Goal: Check status: Check status

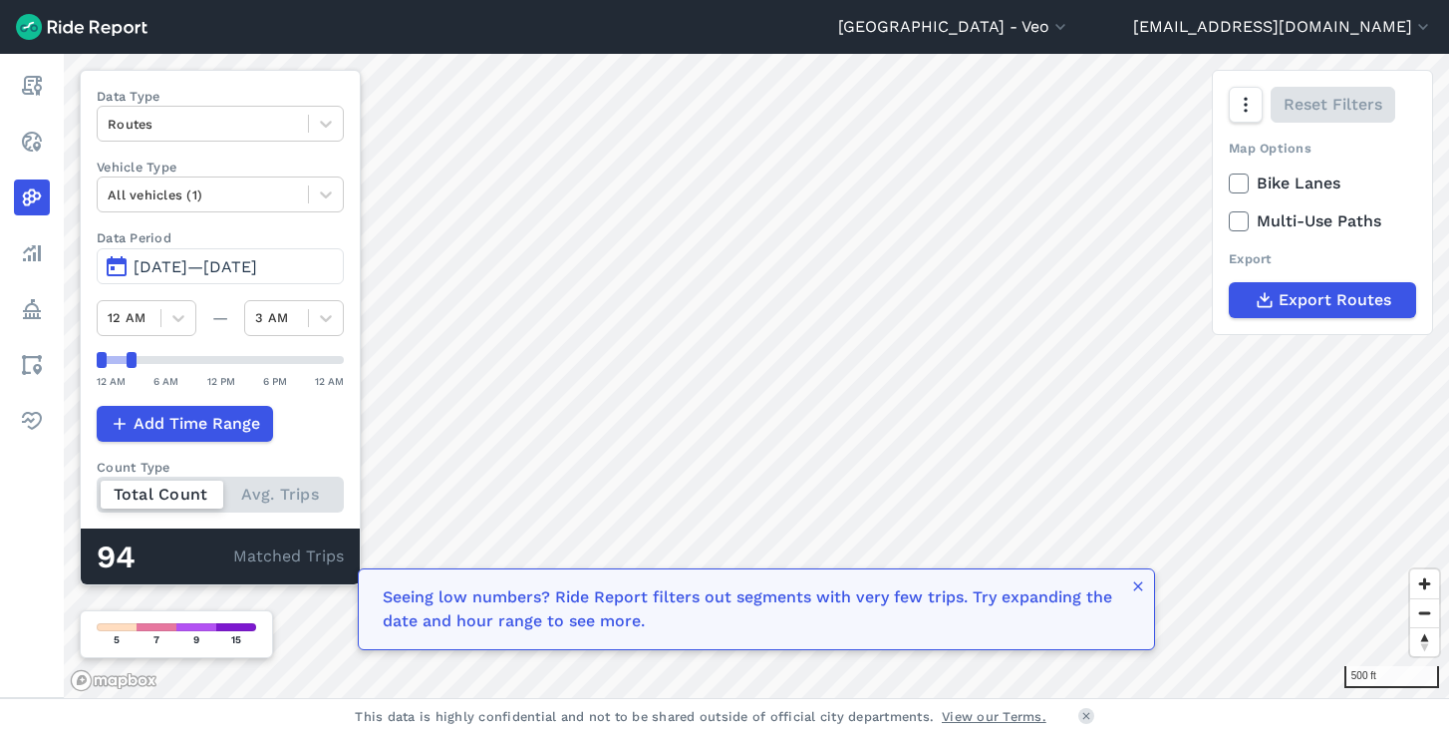
click at [152, 269] on span "[DATE]—[DATE]" at bounding box center [196, 266] width 124 height 19
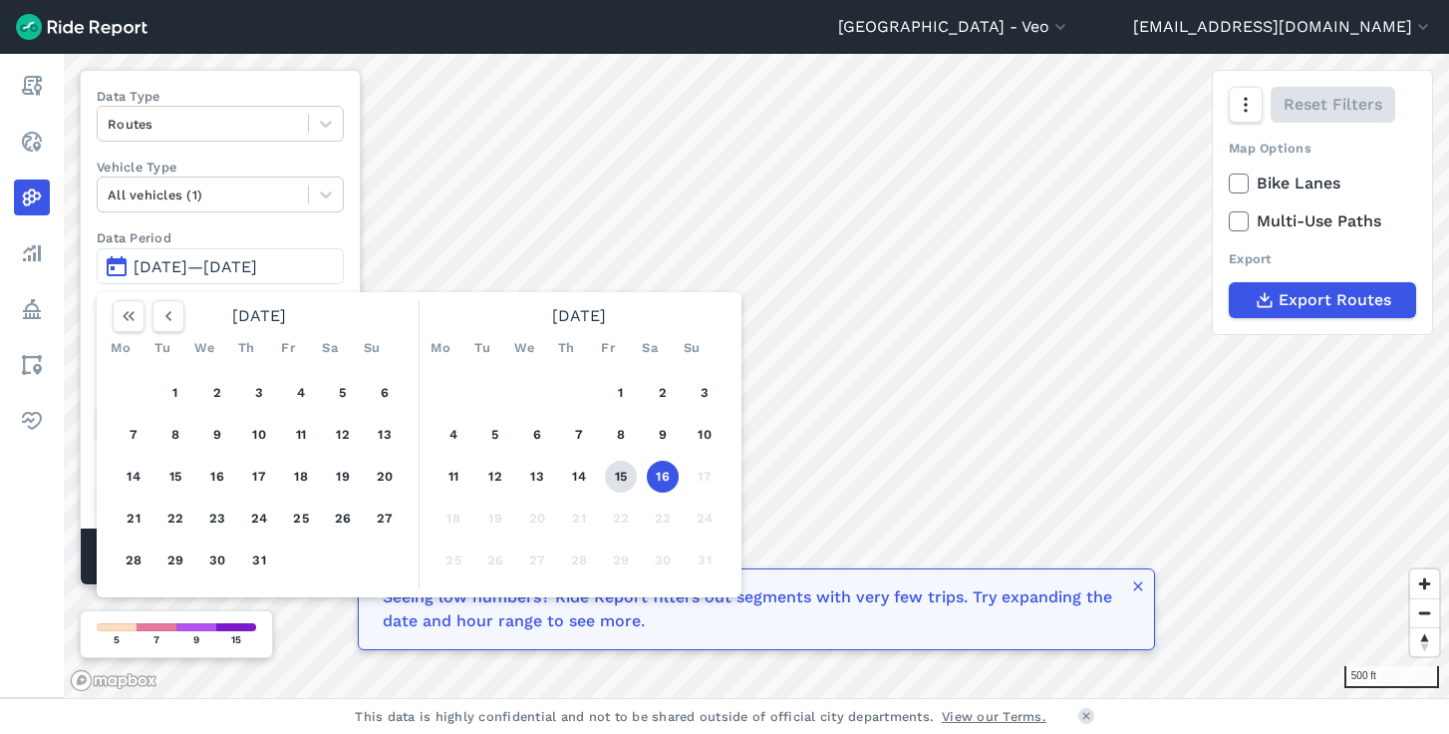
click at [620, 473] on button "15" at bounding box center [621, 476] width 32 height 32
click at [660, 474] on button "16" at bounding box center [663, 476] width 32 height 32
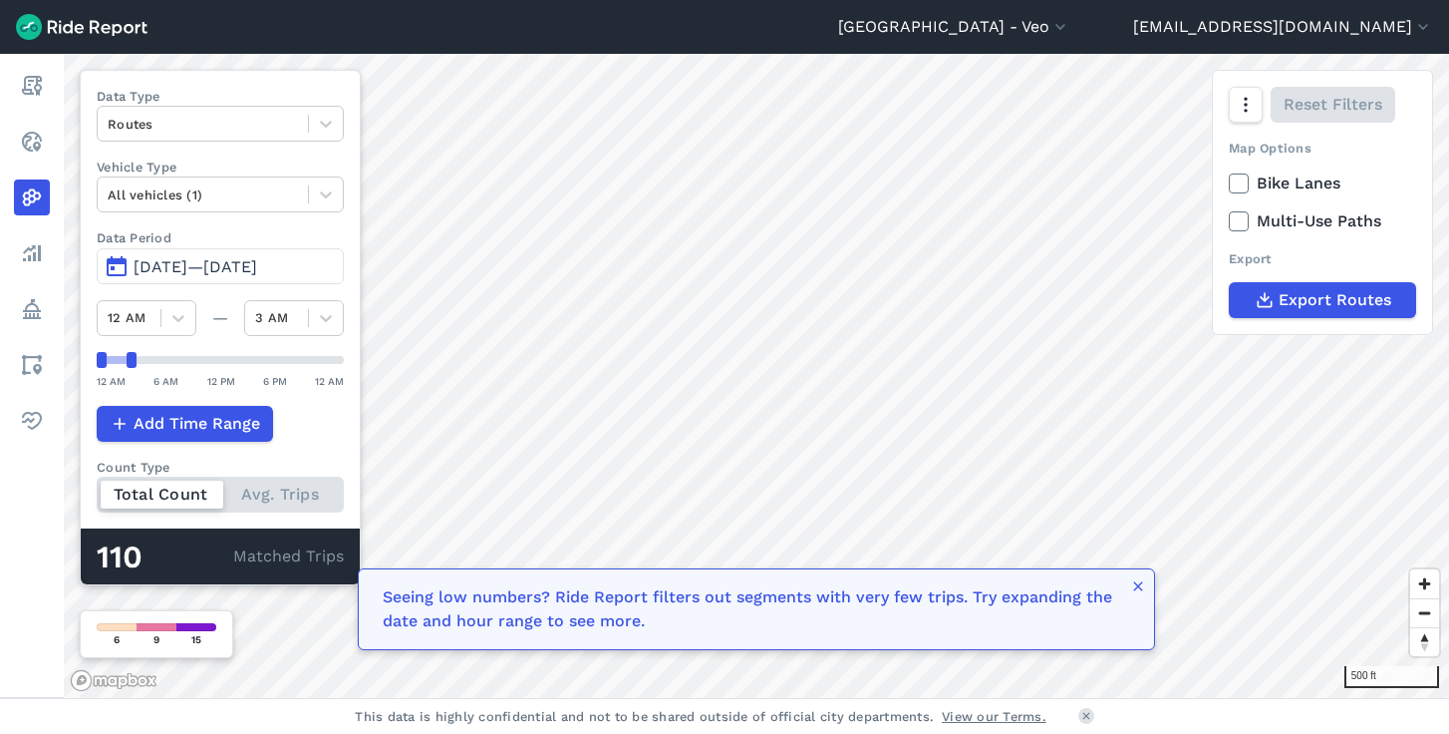
click at [153, 270] on span "[DATE]—[DATE]" at bounding box center [196, 266] width 124 height 19
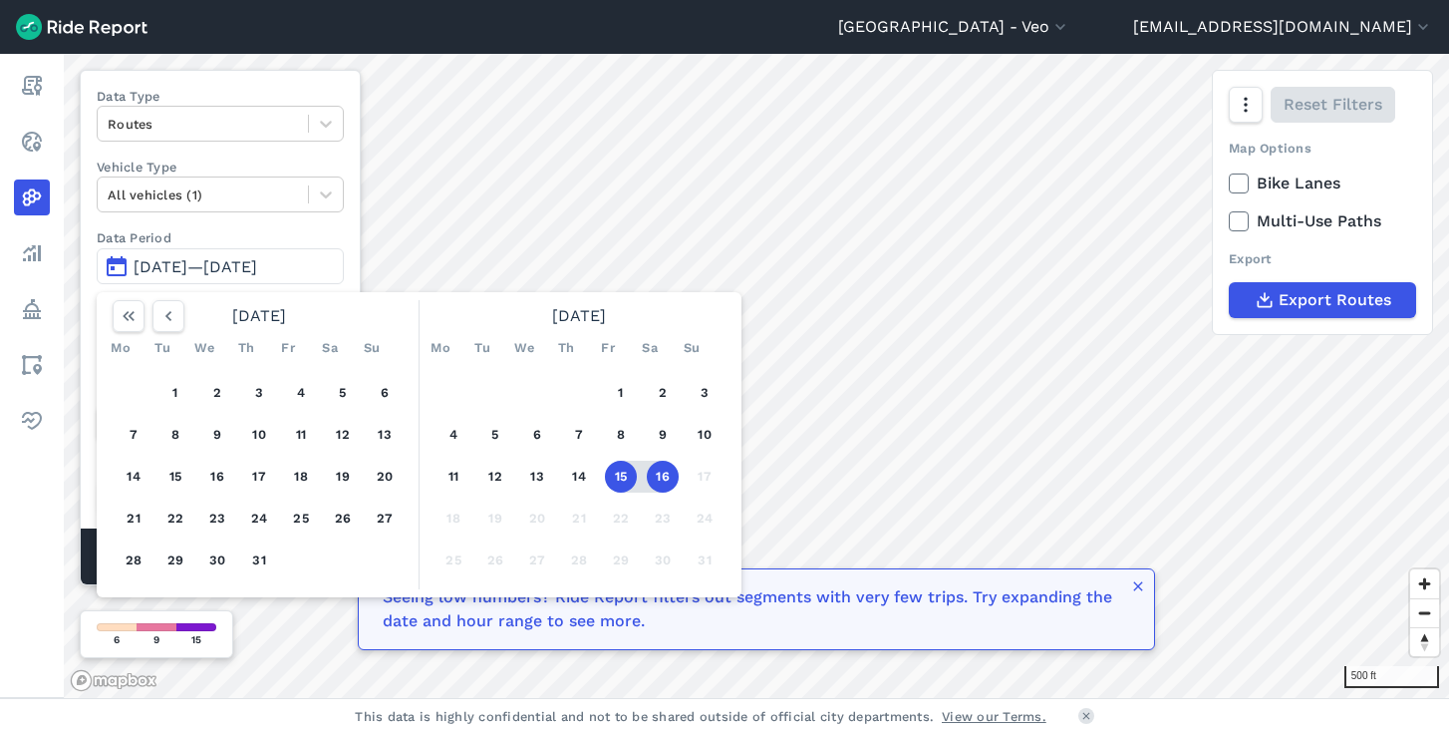
click at [666, 472] on button "16" at bounding box center [663, 476] width 32 height 32
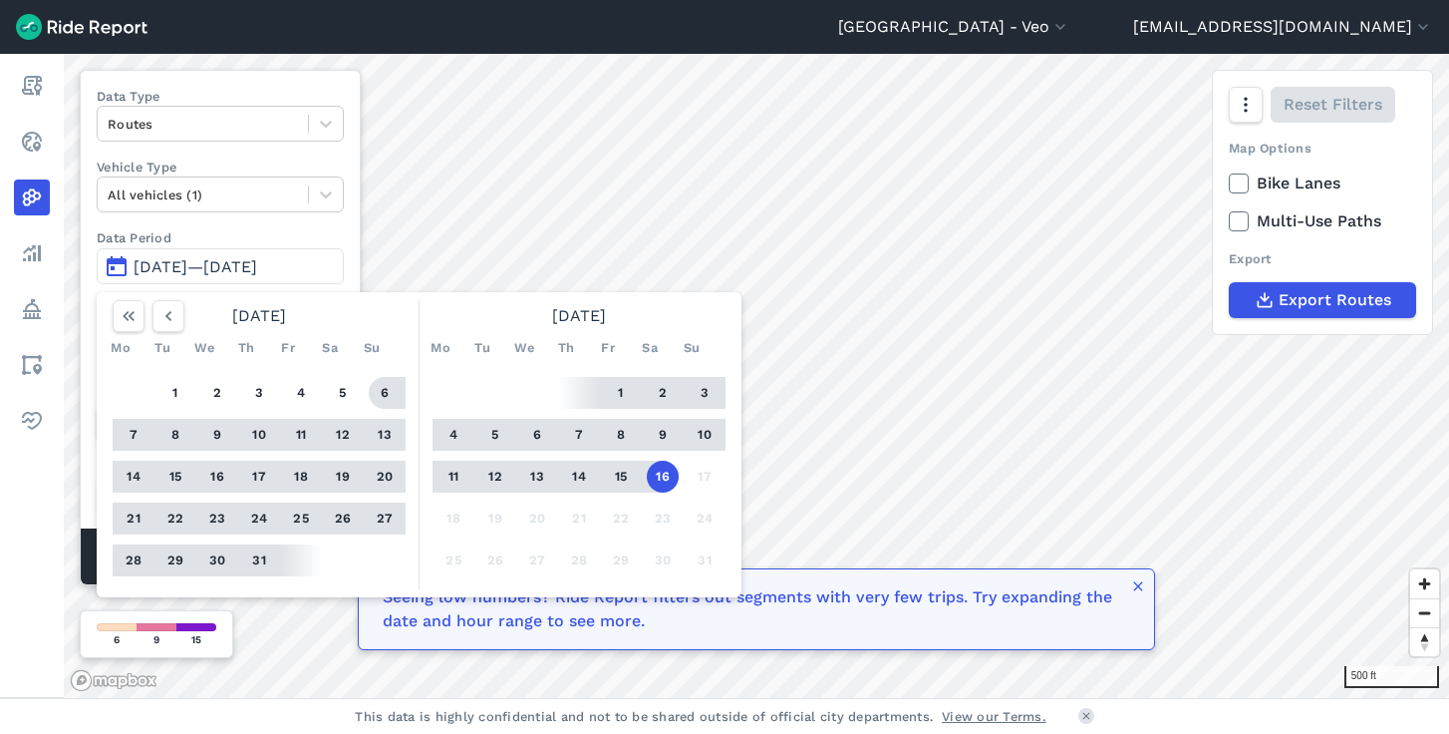
click at [163, 270] on span "[DATE]—[DATE]" at bounding box center [196, 266] width 124 height 19
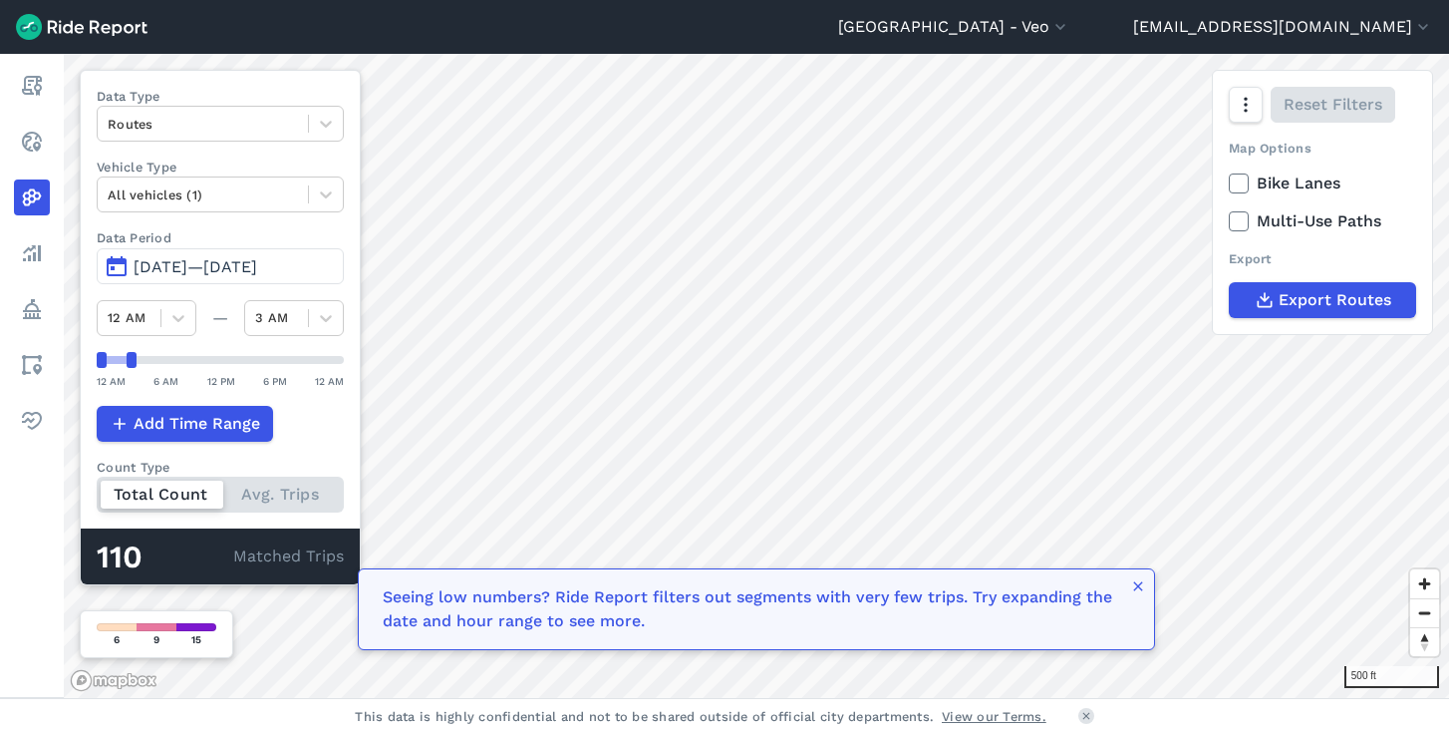
click at [168, 268] on span "[DATE]—[DATE]" at bounding box center [196, 266] width 124 height 19
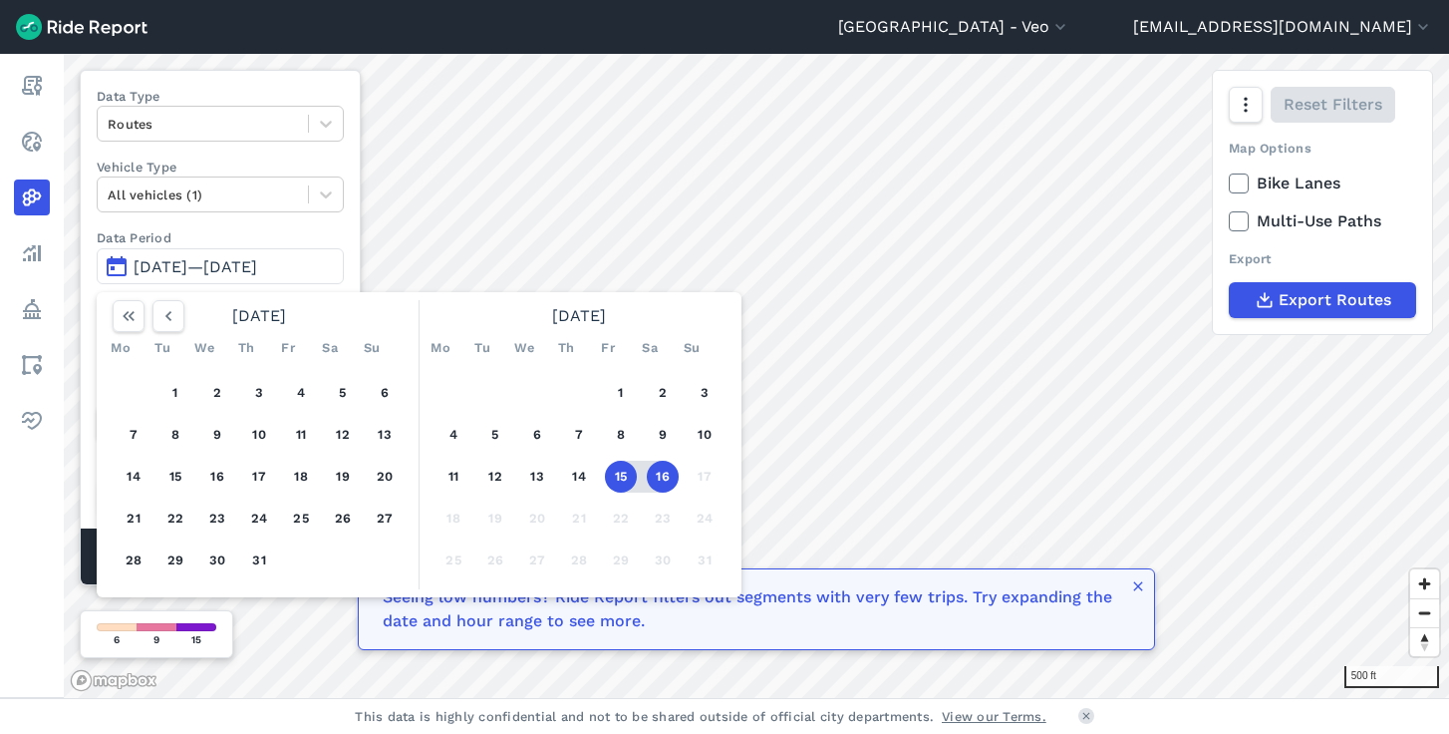
click at [315, 74] on div "Data Type Routes Vehicle Type All vehicles (1) Data Period [DATE]—[DATE] [DATE]…" at bounding box center [220, 327] width 281 height 515
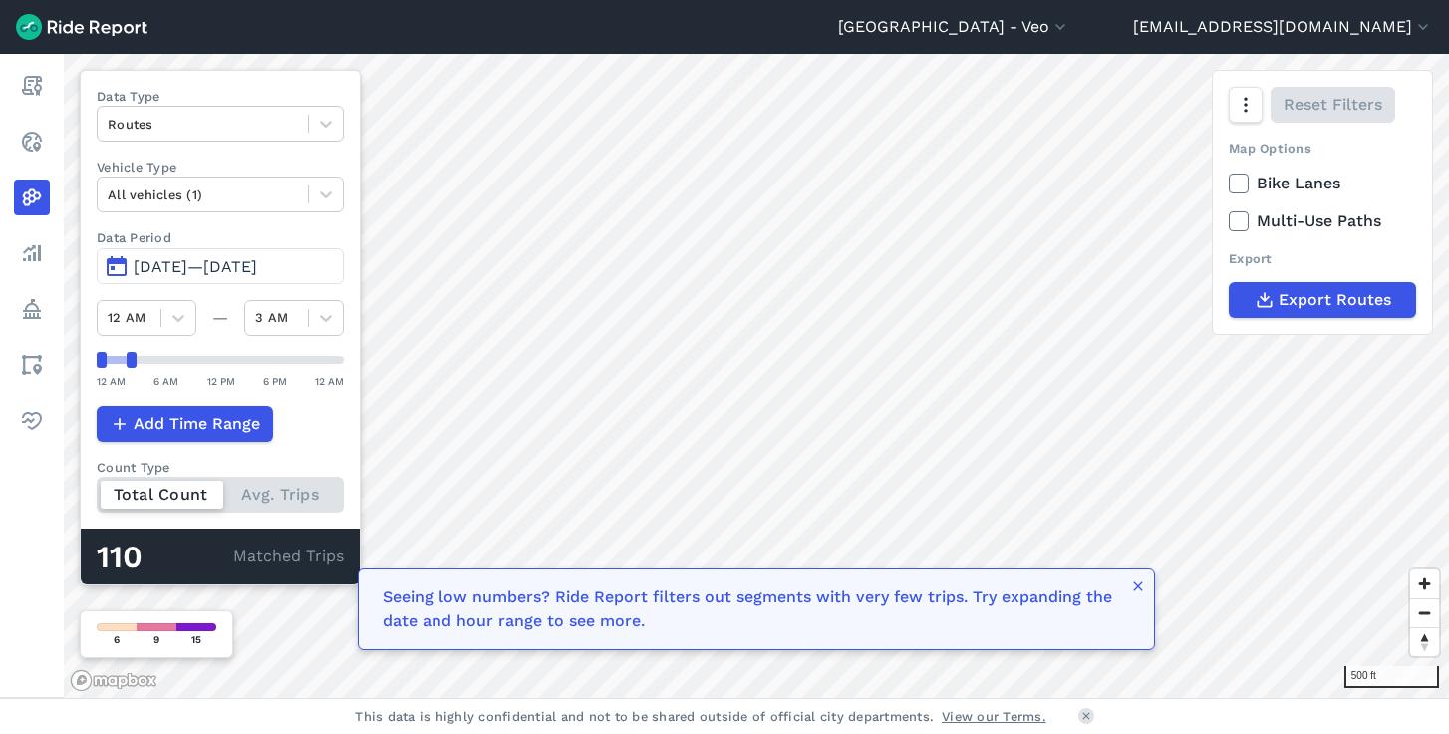
click at [167, 269] on span "[DATE]—[DATE]" at bounding box center [196, 266] width 124 height 19
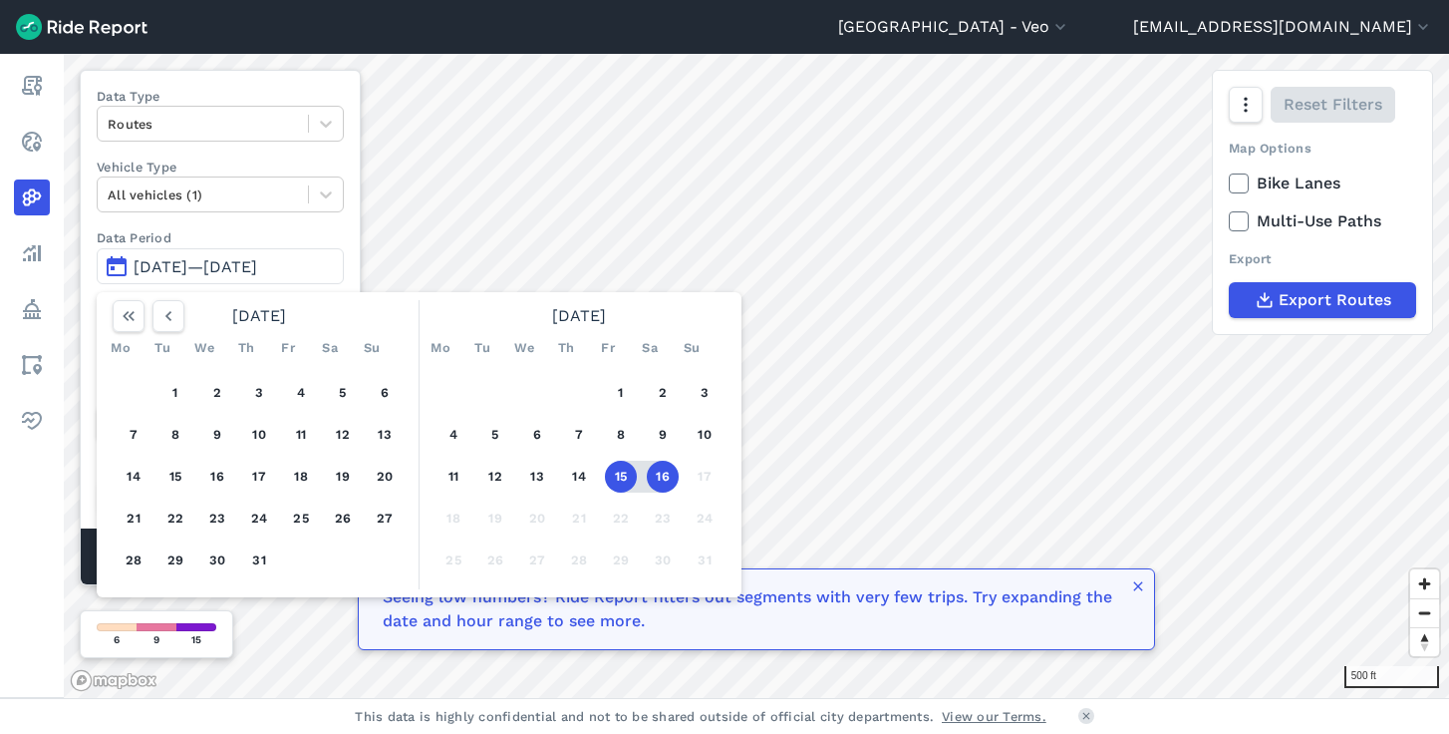
click at [667, 473] on button "16" at bounding box center [663, 476] width 32 height 32
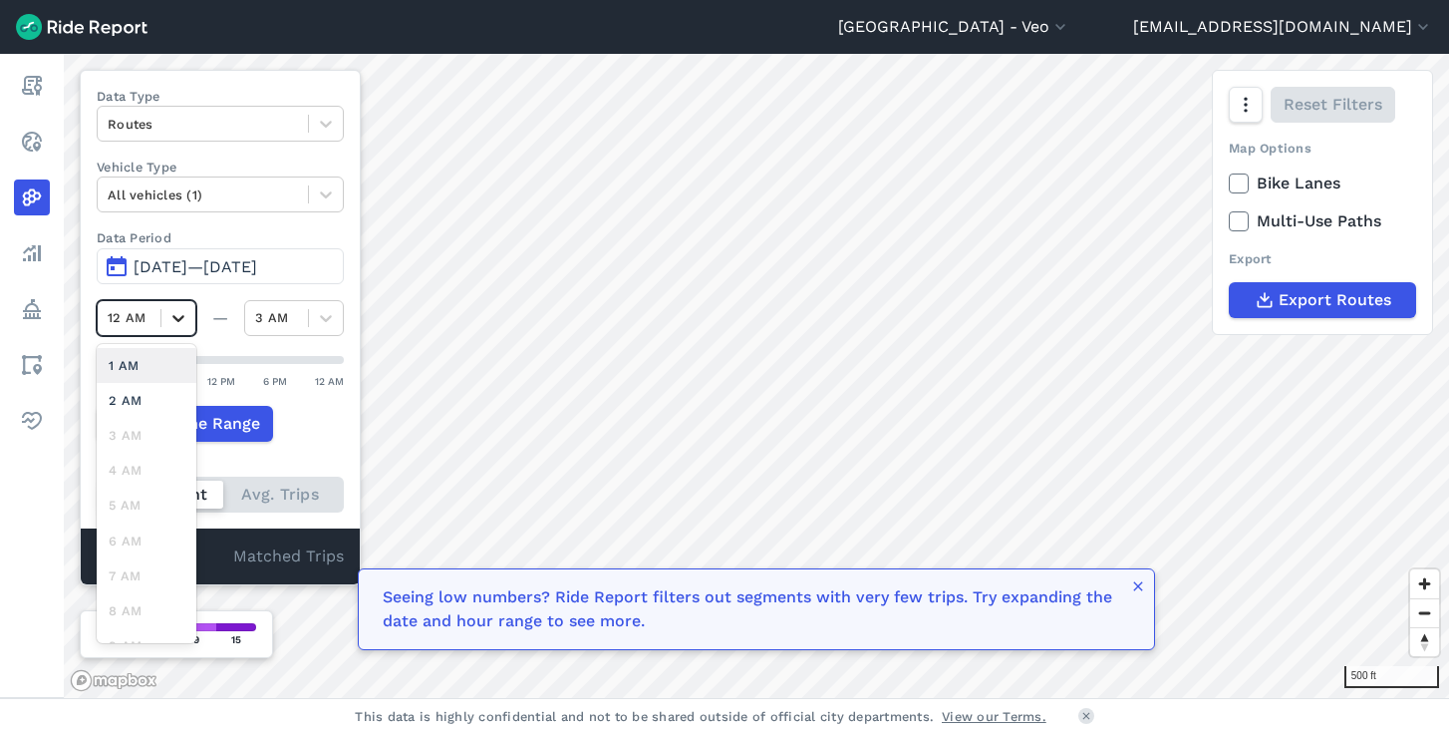
click at [173, 317] on icon at bounding box center [178, 318] width 20 height 20
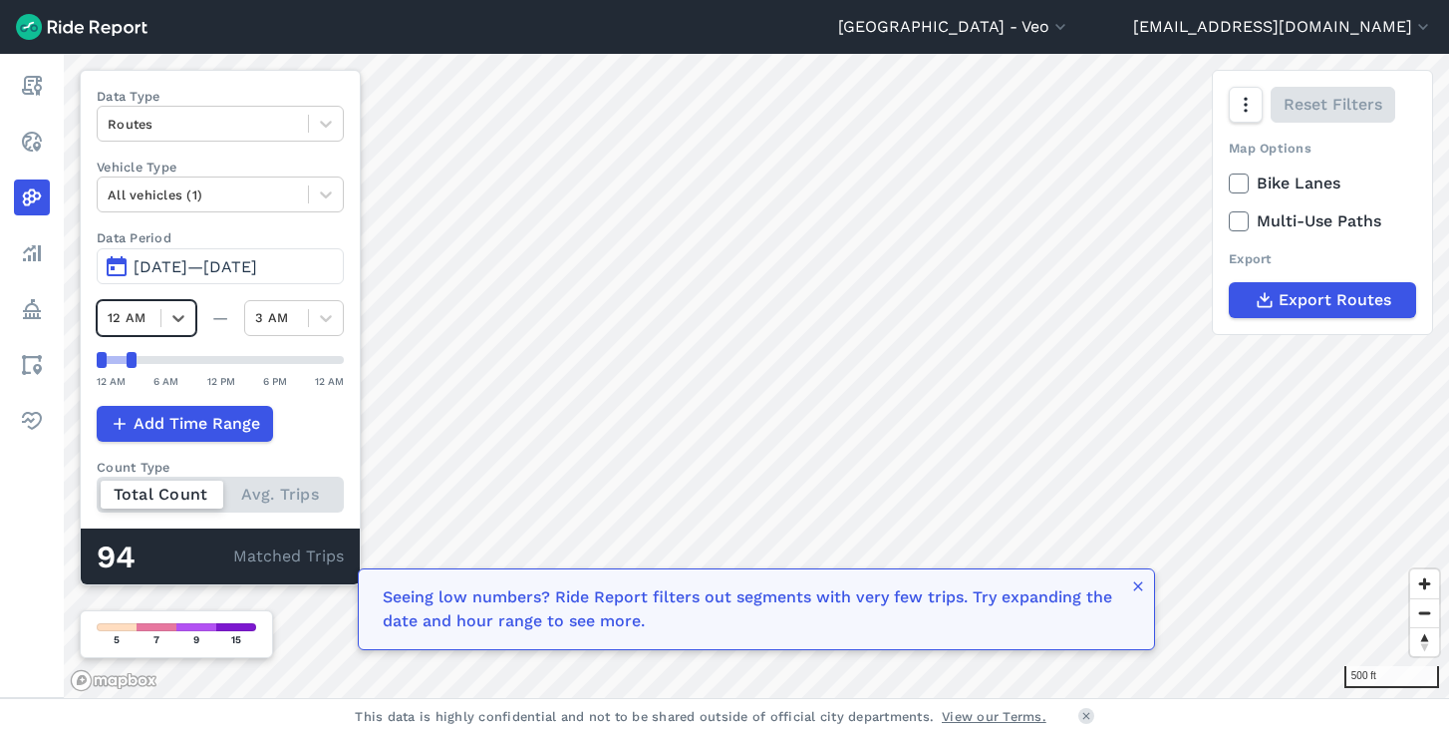
click at [134, 316] on div "12 AM" at bounding box center [129, 317] width 43 height 19
click at [271, 312] on div "3 AM" at bounding box center [276, 317] width 43 height 19
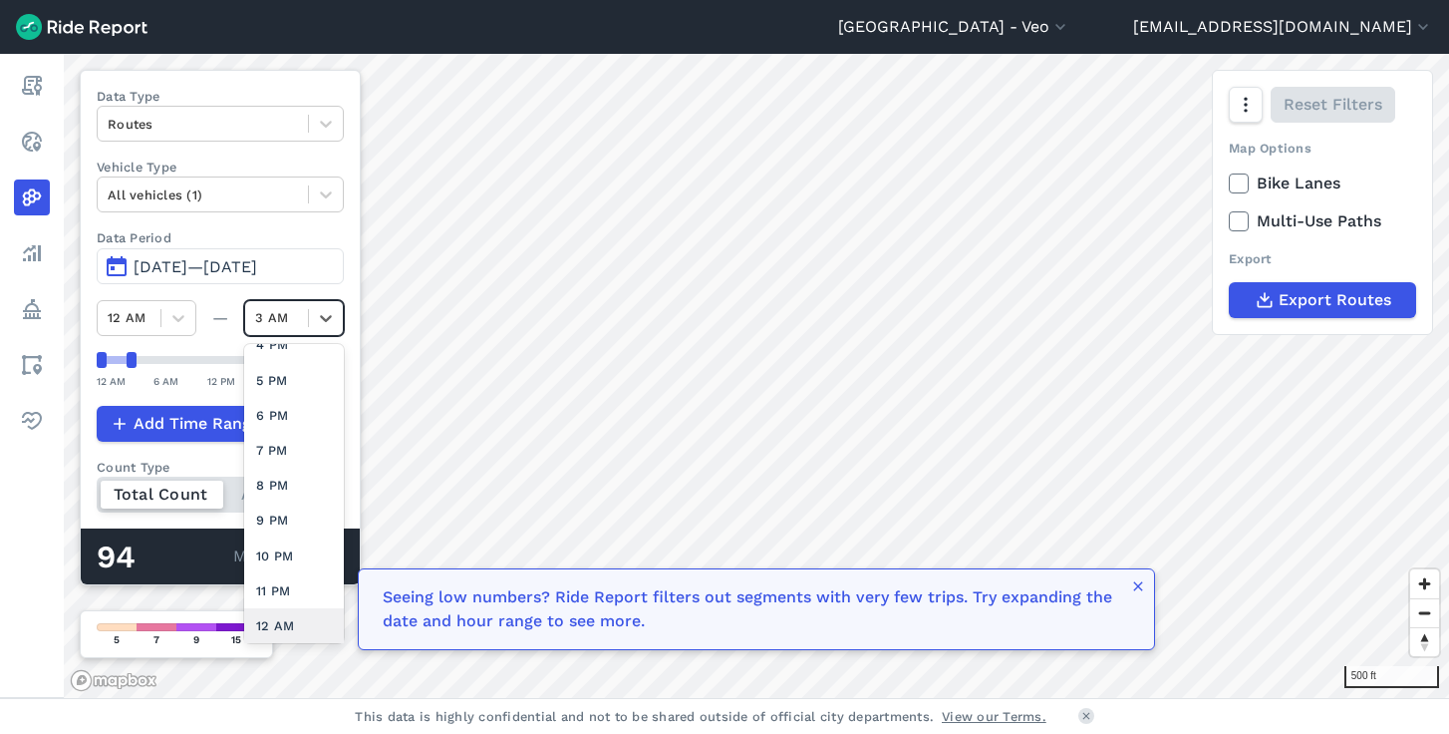
click at [276, 630] on div "12 AM" at bounding box center [294, 625] width 100 height 35
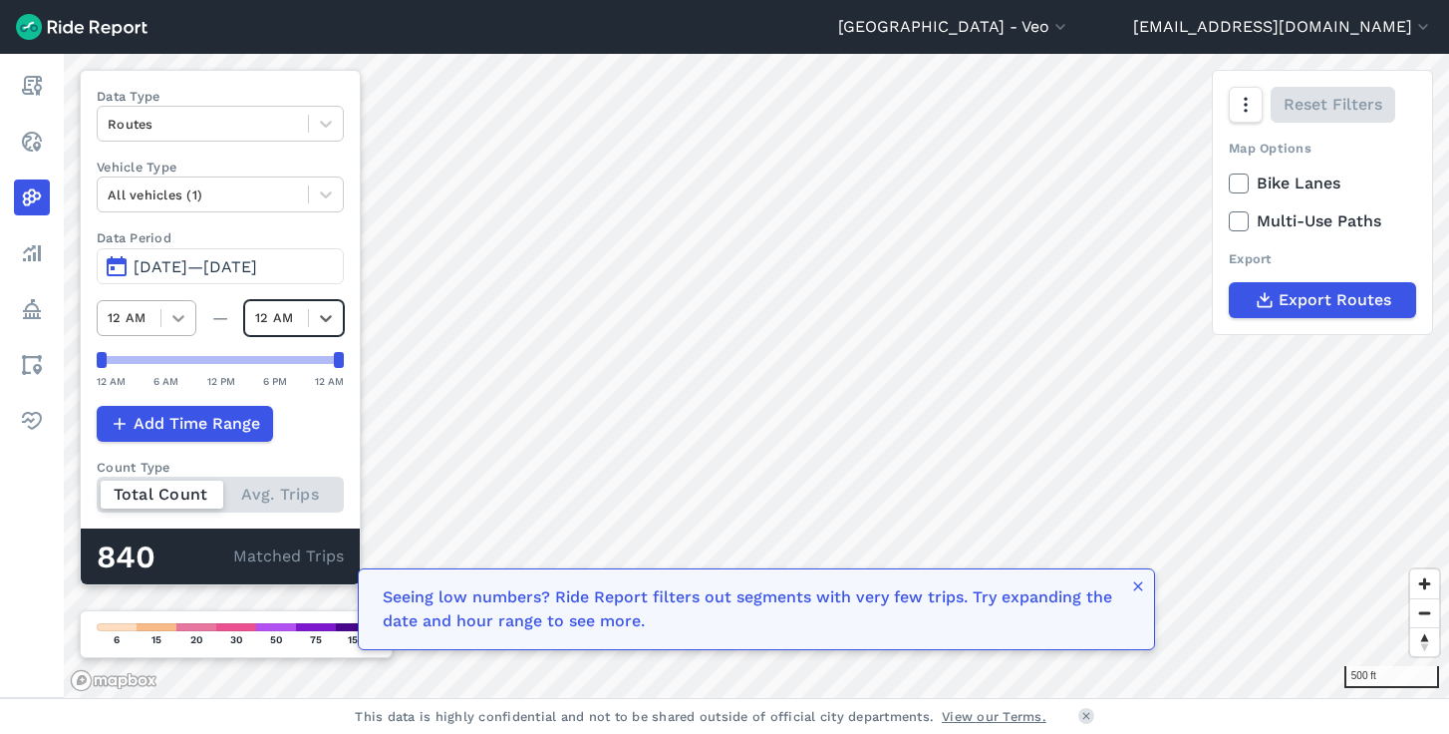
click at [175, 316] on icon at bounding box center [178, 318] width 12 height 7
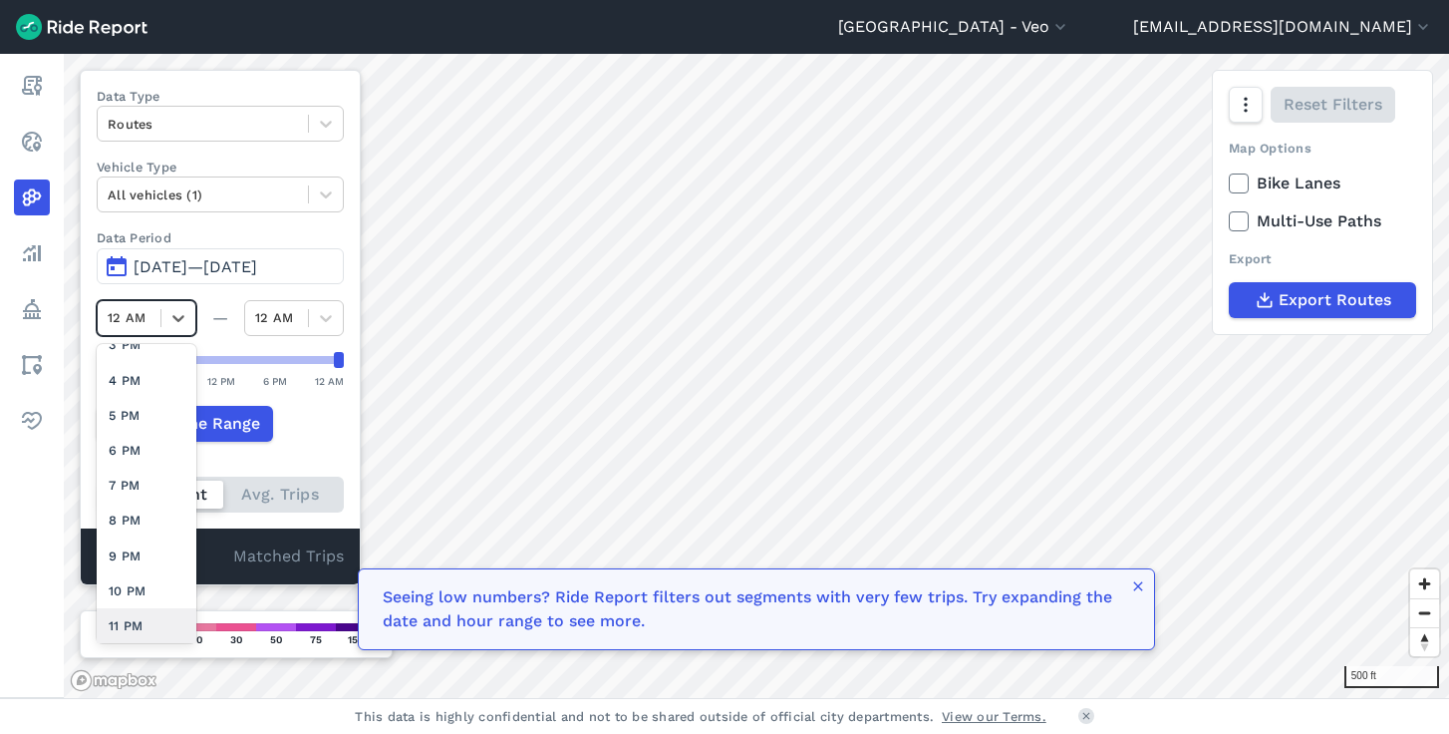
click at [135, 613] on div "11 PM" at bounding box center [147, 625] width 100 height 35
